Goal: Task Accomplishment & Management: Use online tool/utility

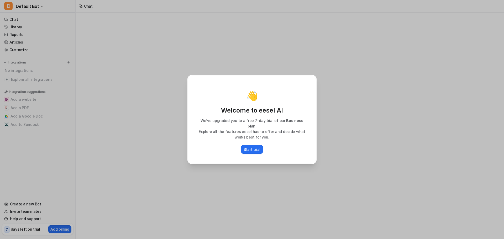
click at [250, 149] on p "Start trial" at bounding box center [252, 150] width 17 height 6
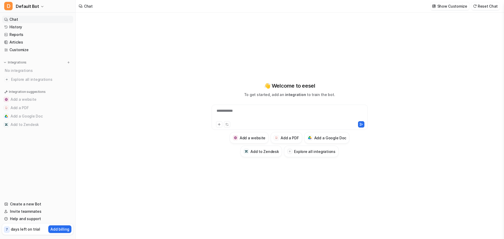
drag, startPoint x: 44, startPoint y: 118, endPoint x: 52, endPoint y: 87, distance: 31.8
click at [52, 87] on nav "Chat History Reports Articles Customize Integrations No integrations Explore al…" at bounding box center [37, 105] width 75 height 183
click at [45, 80] on span "Explore all integrations" at bounding box center [41, 79] width 60 height 8
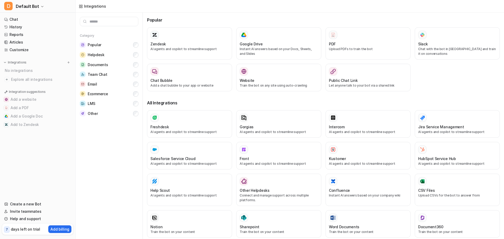
click at [263, 40] on div "Google Drive Instant AI answers based on your Docs, Sheets, and Slides" at bounding box center [279, 43] width 78 height 25
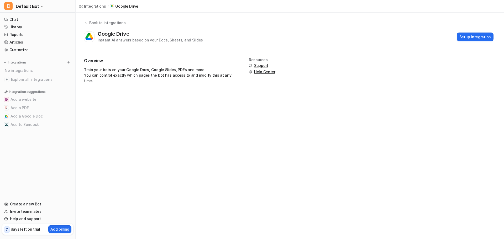
click at [470, 40] on button "Setup Integration" at bounding box center [475, 37] width 37 height 9
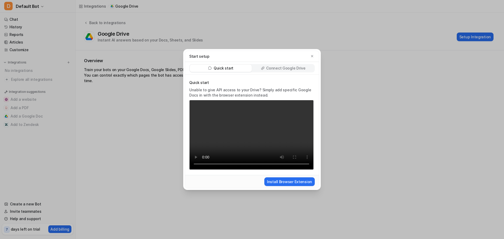
click at [282, 70] on p "Connect Google Drive" at bounding box center [285, 68] width 39 height 5
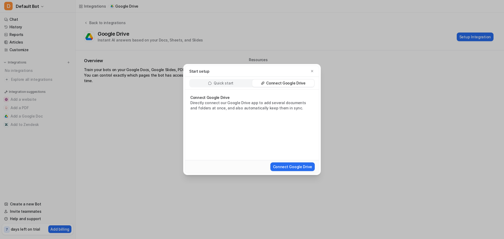
click at [296, 166] on button "Connect Google Drive" at bounding box center [292, 166] width 44 height 9
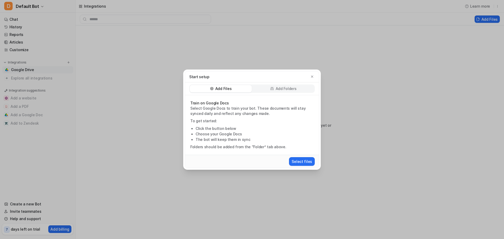
click at [280, 90] on p "Add Folders" at bounding box center [286, 88] width 21 height 5
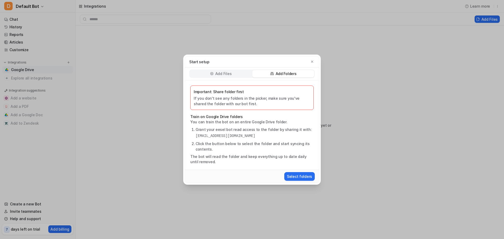
click at [235, 75] on div "Add Files" at bounding box center [221, 73] width 62 height 7
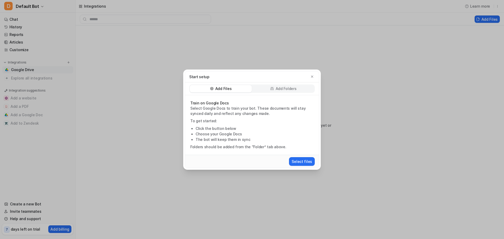
click at [304, 162] on button "Select files" at bounding box center [302, 161] width 26 height 9
click at [279, 88] on p "Add Folders" at bounding box center [286, 88] width 21 height 5
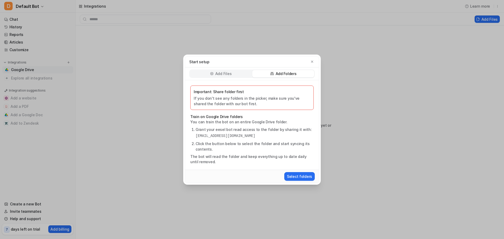
click at [245, 98] on p "If you don't see any folders in the picker, make sure you've shared the folder …" at bounding box center [252, 101] width 117 height 11
click at [238, 134] on pre "[EMAIL_ADDRESS][DOMAIN_NAME]" at bounding box center [254, 136] width 118 height 6
click at [250, 105] on p "If you don't see any folders in the picker, make sure you've shared the folder …" at bounding box center [252, 101] width 117 height 11
click at [298, 178] on button "Select folders" at bounding box center [299, 176] width 30 height 9
click at [294, 172] on button "Select folders" at bounding box center [299, 176] width 30 height 9
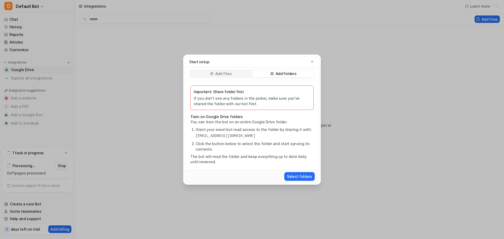
click at [230, 74] on p "Add Files" at bounding box center [223, 73] width 16 height 5
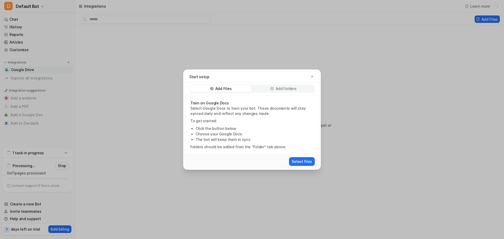
click at [311, 76] on icon "button" at bounding box center [312, 77] width 4 height 4
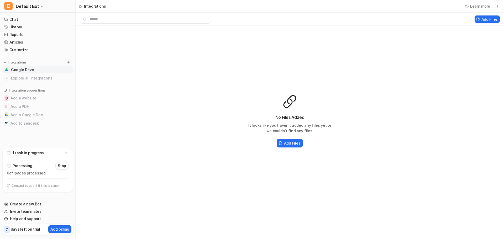
click at [61, 167] on p "Stop" at bounding box center [62, 165] width 8 height 5
click at [67, 174] on icon at bounding box center [66, 174] width 3 height 3
click at [23, 21] on link "Chat" at bounding box center [37, 19] width 71 height 7
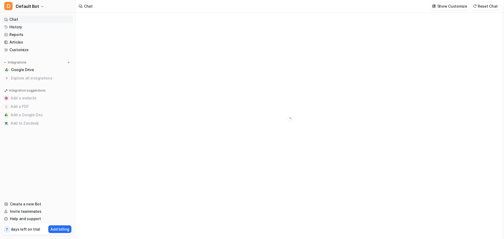
type textarea "**********"
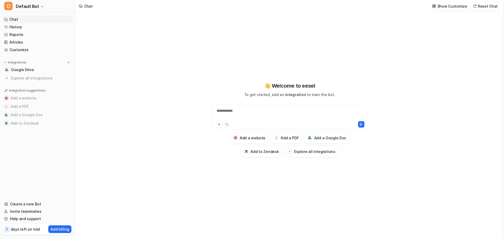
click at [321, 140] on h3 "Add a Google Doc" at bounding box center [330, 138] width 32 height 6
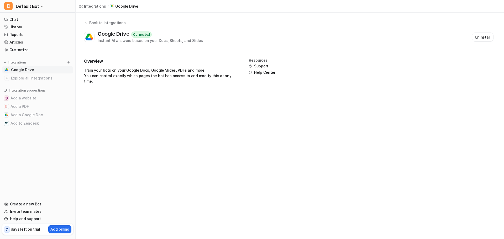
click at [30, 68] on span "Google Drive" at bounding box center [22, 69] width 23 height 5
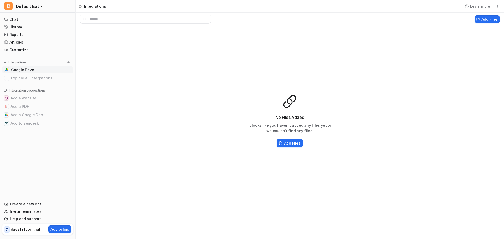
click at [284, 144] on button "Add Files" at bounding box center [290, 143] width 26 height 9
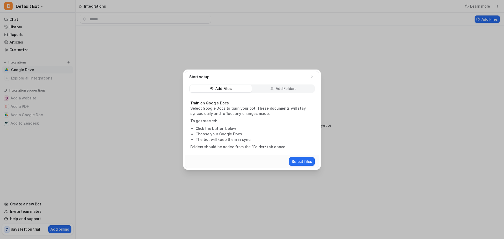
click at [237, 86] on div "Add Files" at bounding box center [221, 88] width 62 height 7
click at [303, 157] on div "Select files" at bounding box center [252, 162] width 130 height 10
click at [304, 158] on button "Select files" at bounding box center [302, 161] width 26 height 9
click at [312, 76] on icon "button" at bounding box center [312, 76] width 2 height 2
